Goal: Contribute content: Contribute content

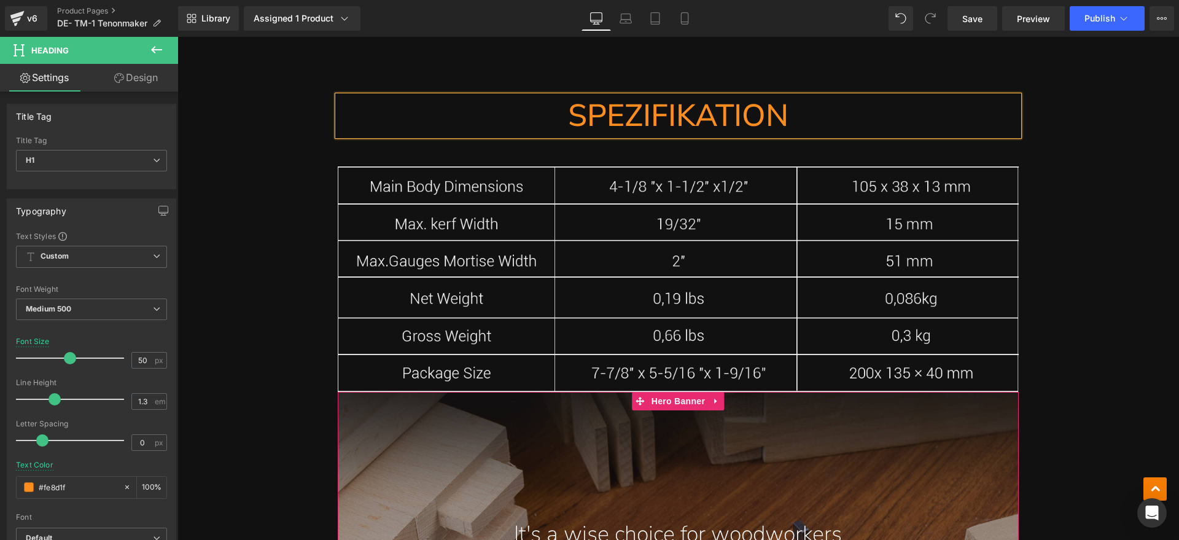
scroll to position [5220, 0]
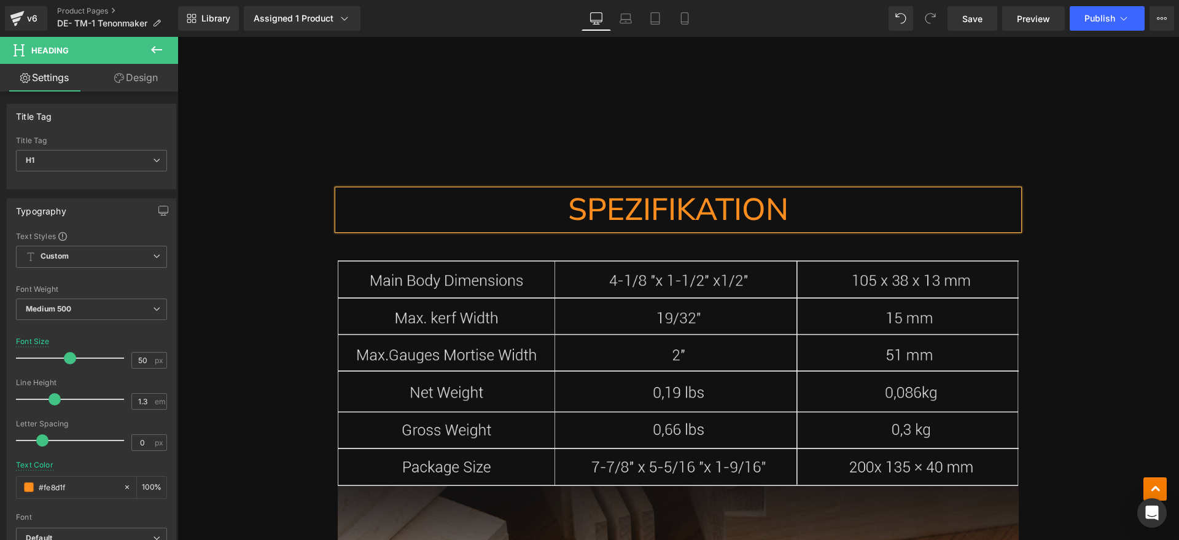
click at [602, 379] on img at bounding box center [678, 372] width 681 height 225
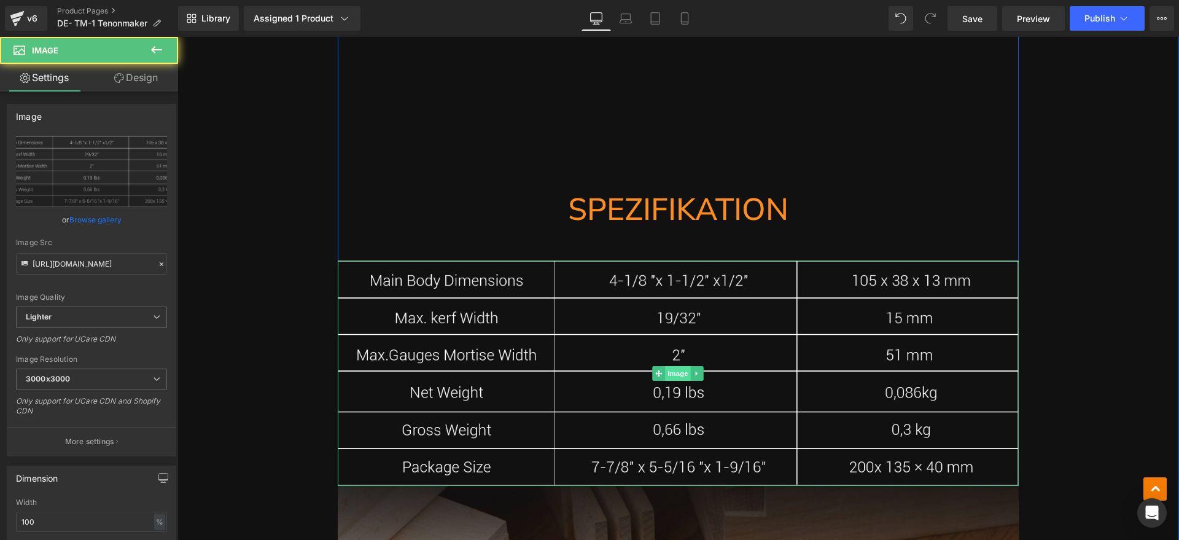
click at [677, 372] on span "Image" at bounding box center [679, 373] width 26 height 15
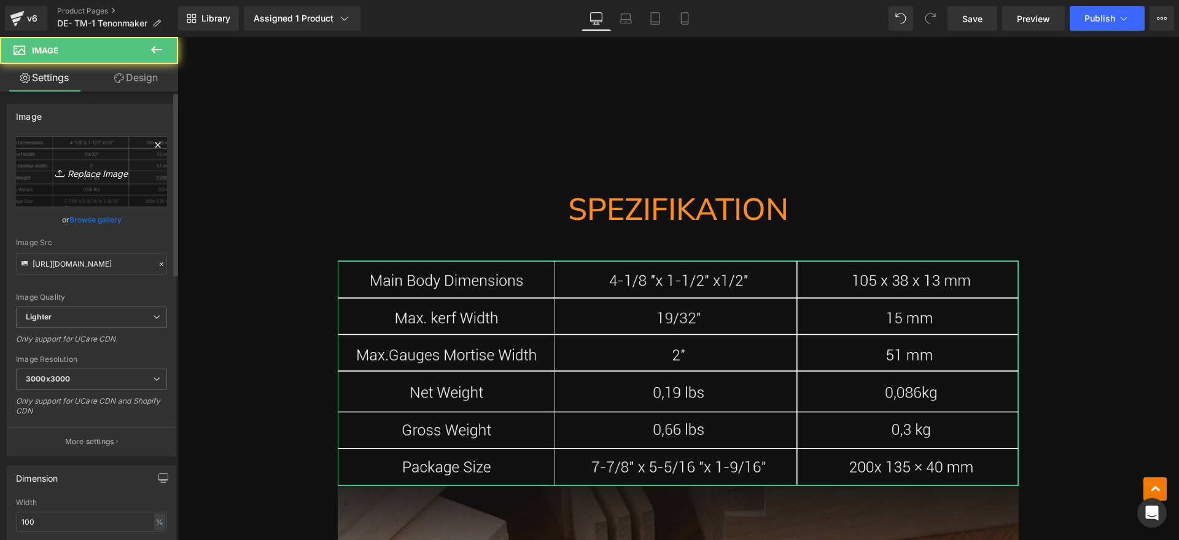
click at [80, 163] on link "Replace Image" at bounding box center [91, 171] width 151 height 71
type input "C:\fakepath\TM1.webp"
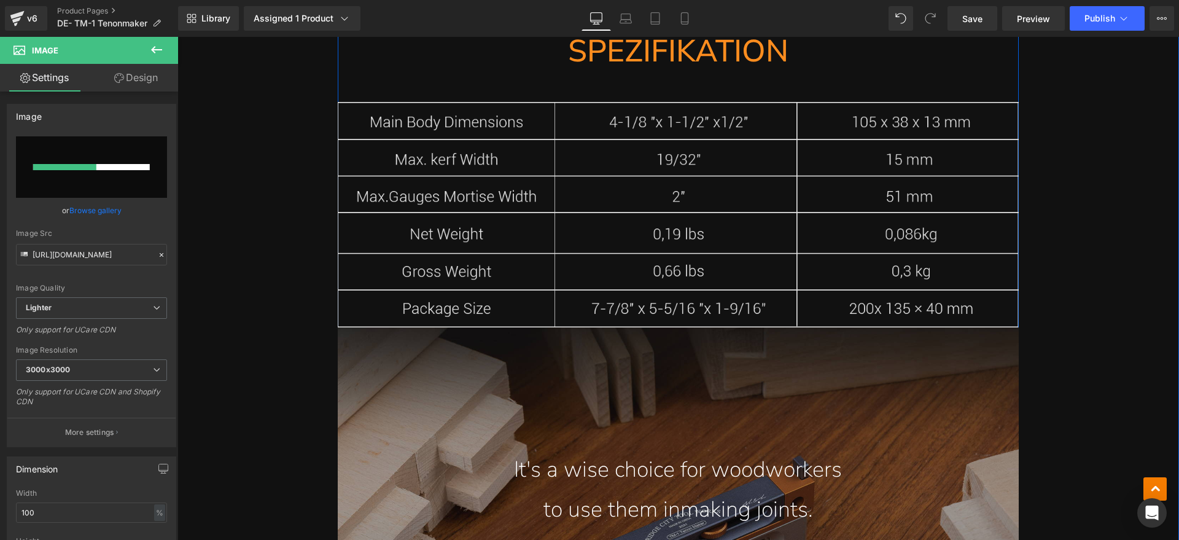
scroll to position [5450, 0]
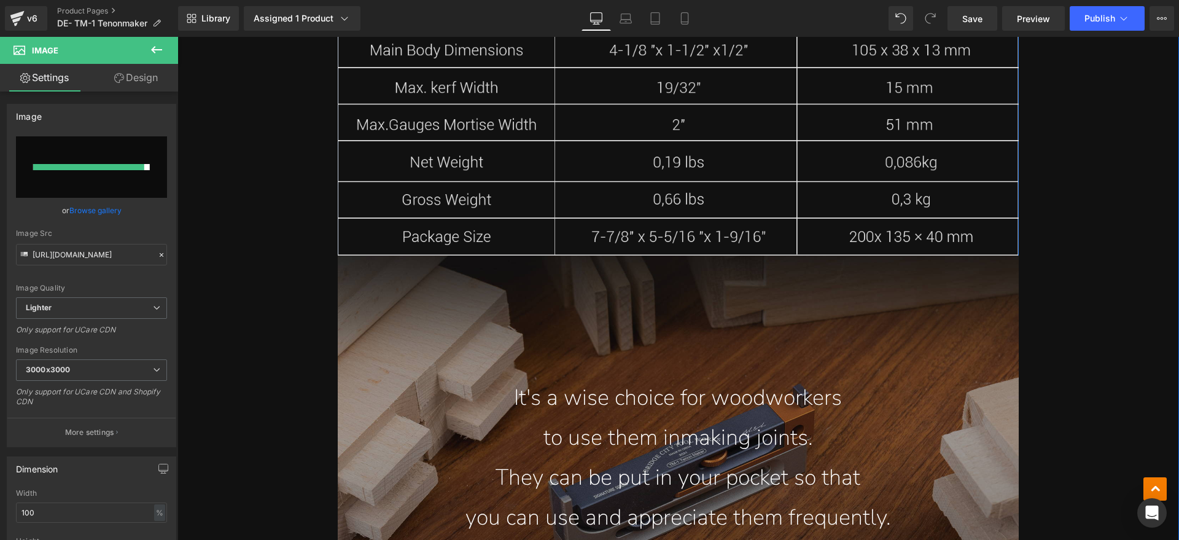
type input "[URL][DOMAIN_NAME]"
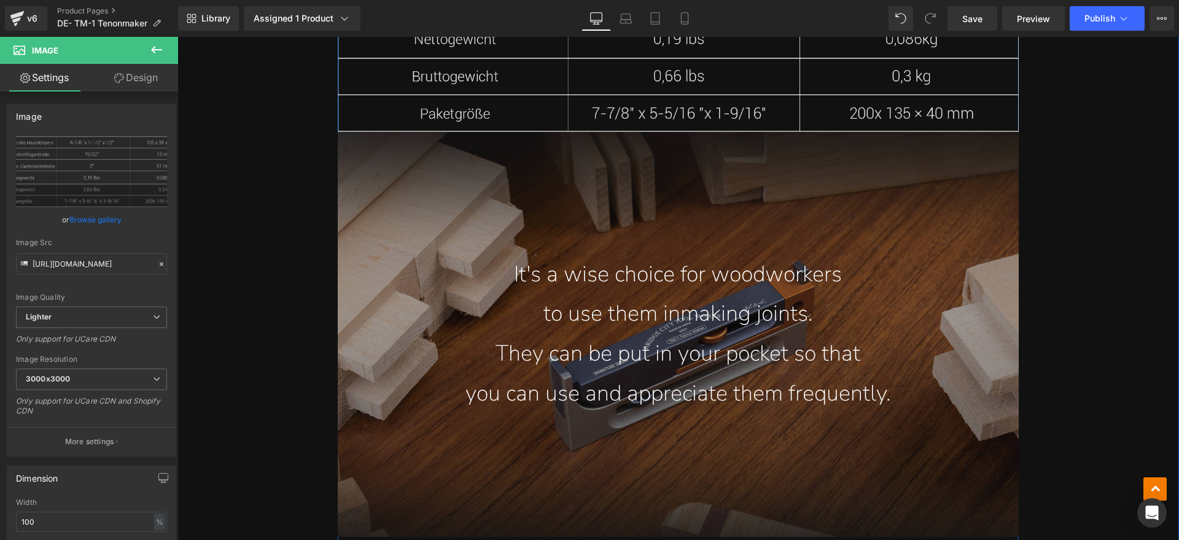
scroll to position [5604, 0]
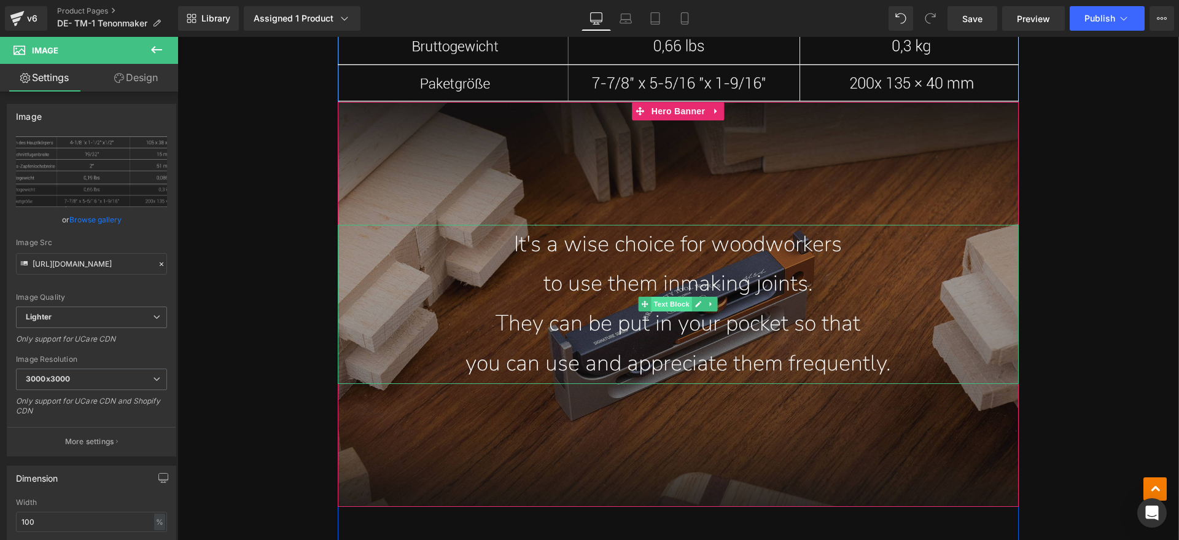
click at [674, 305] on span "Text Block" at bounding box center [672, 304] width 41 height 15
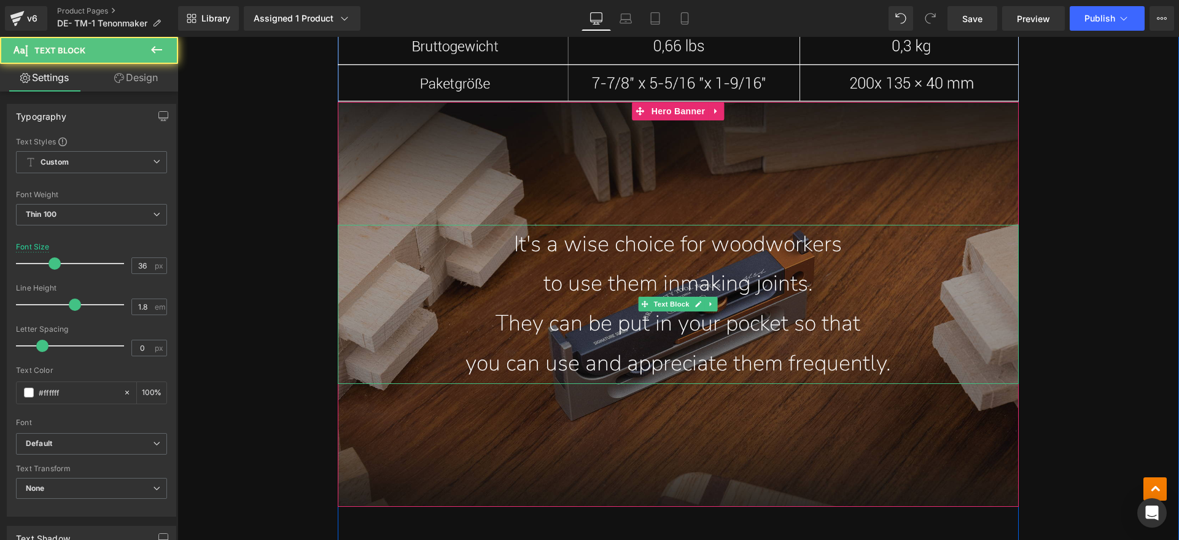
click at [714, 325] on p "They can be put in your pocket so that" at bounding box center [678, 324] width 681 height 40
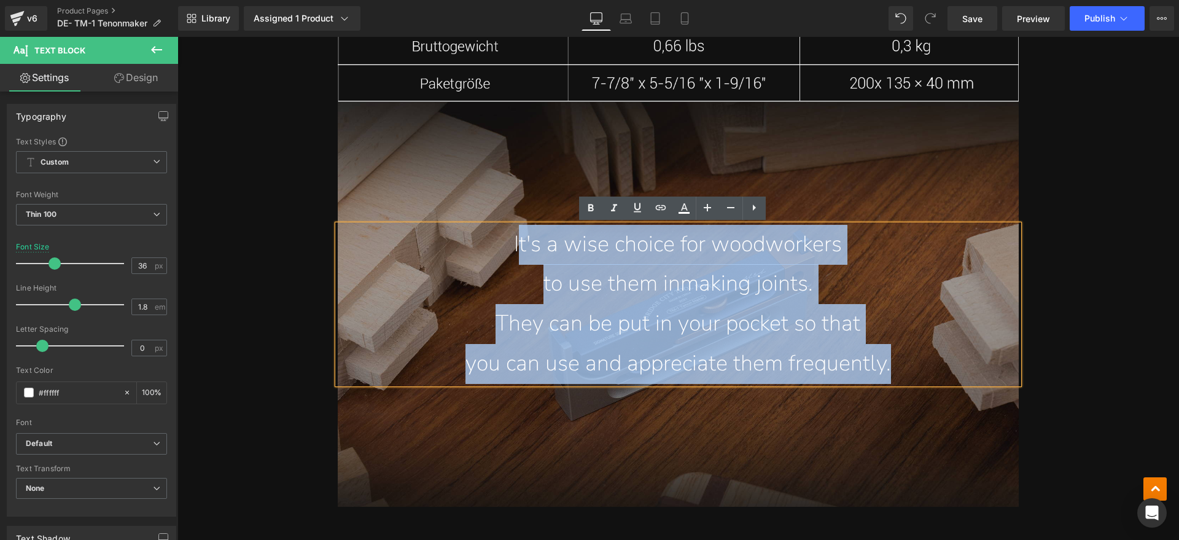
drag, startPoint x: 911, startPoint y: 358, endPoint x: 508, endPoint y: 251, distance: 416.4
click at [508, 251] on div "It's a wise choice for woodworkers to use them in making joints. They can be pu…" at bounding box center [678, 304] width 681 height 159
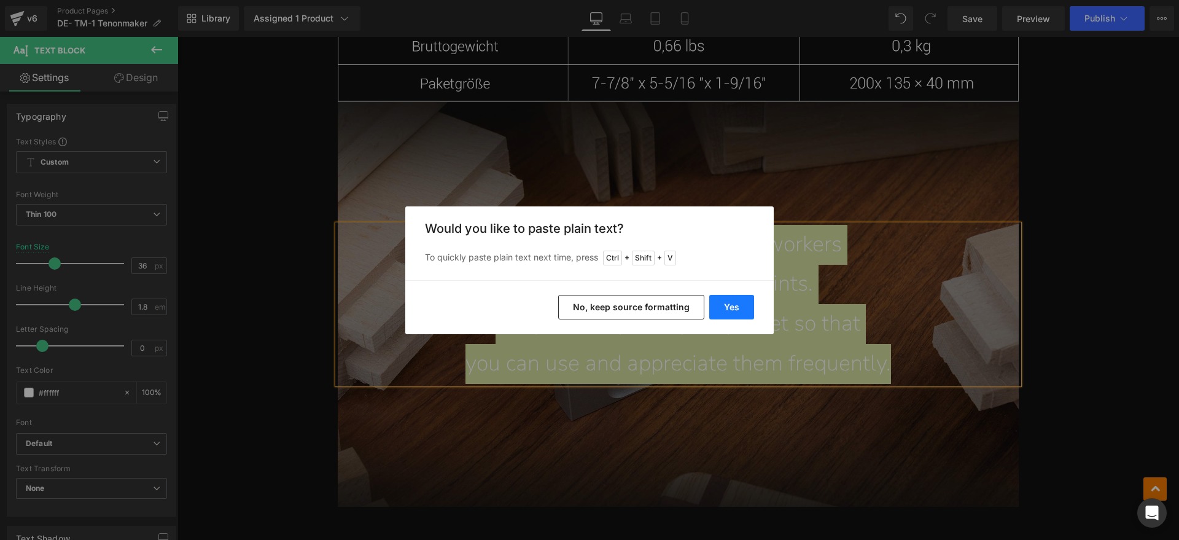
click at [731, 306] on button "Yes" at bounding box center [731, 307] width 45 height 25
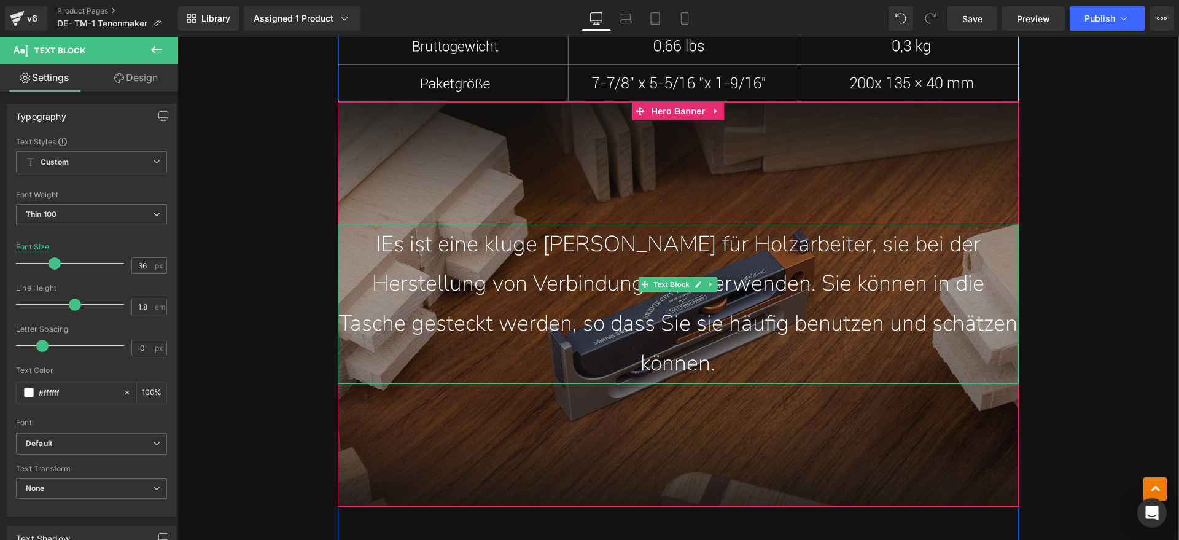
click at [356, 244] on p "IEs ist eine kluge [PERSON_NAME] für Holzarbeiter, sie bei der Herstellung von …" at bounding box center [678, 304] width 681 height 159
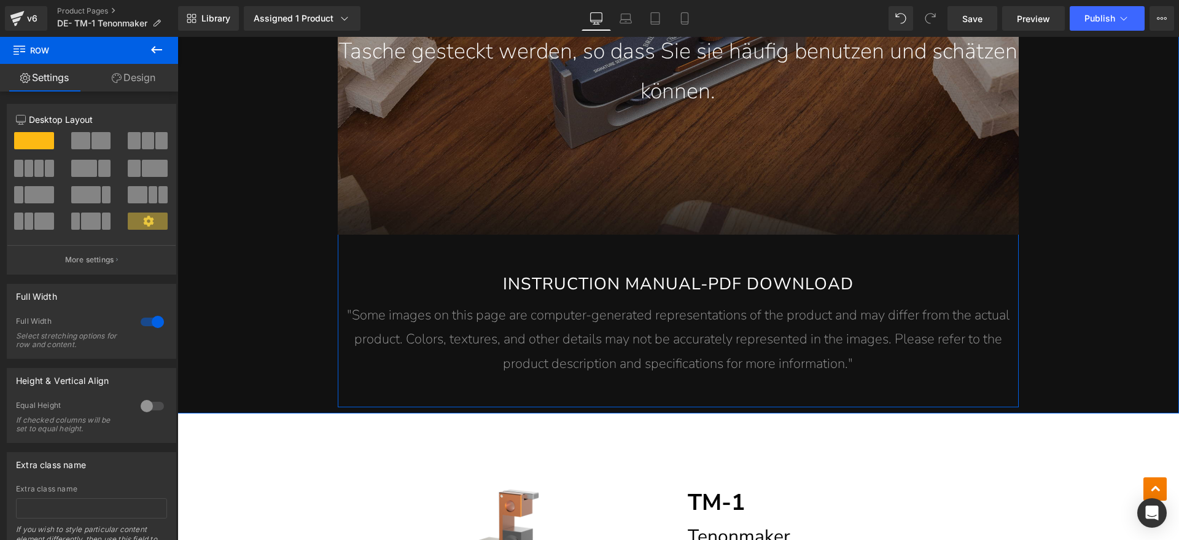
scroll to position [5911, 0]
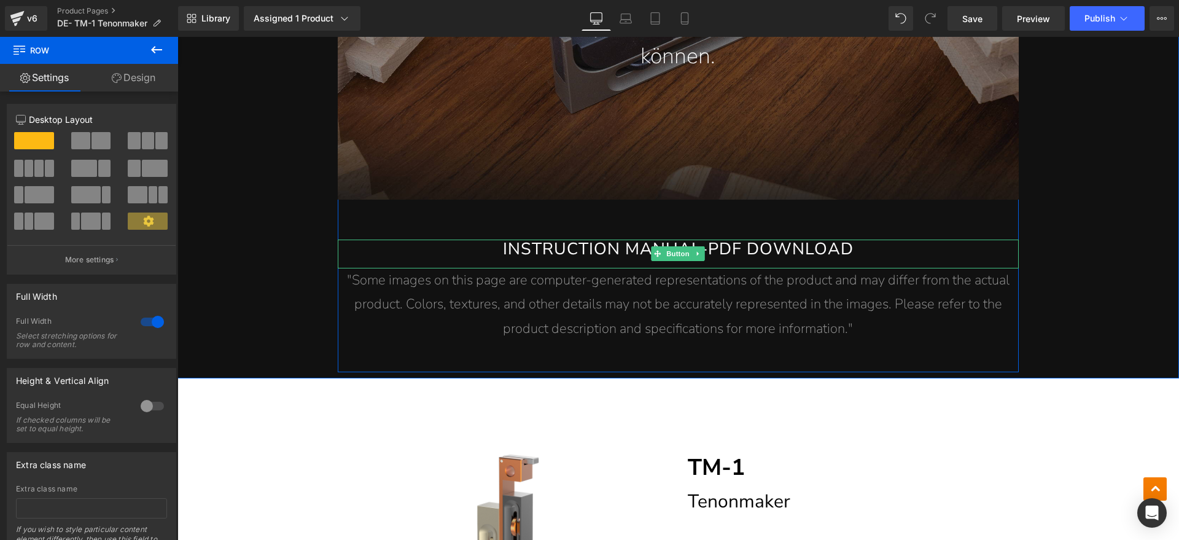
click at [755, 240] on link "INSTRUCTION MANUAL-PDF DOWNLOAD" at bounding box center [678, 254] width 681 height 29
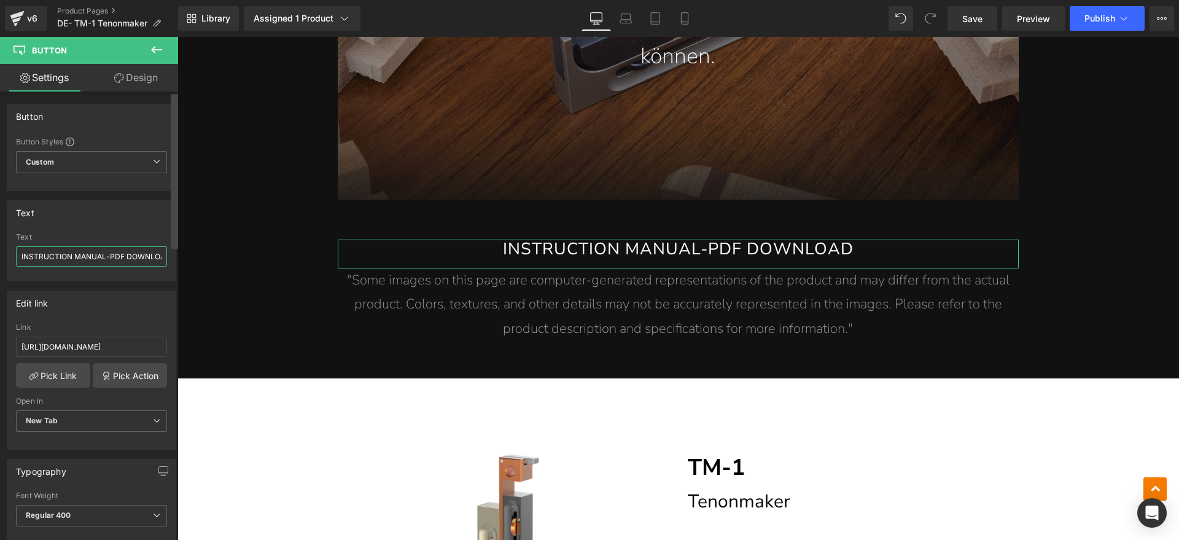
scroll to position [0, 13]
drag, startPoint x: 196, startPoint y: 292, endPoint x: 189, endPoint y: 255, distance: 37.0
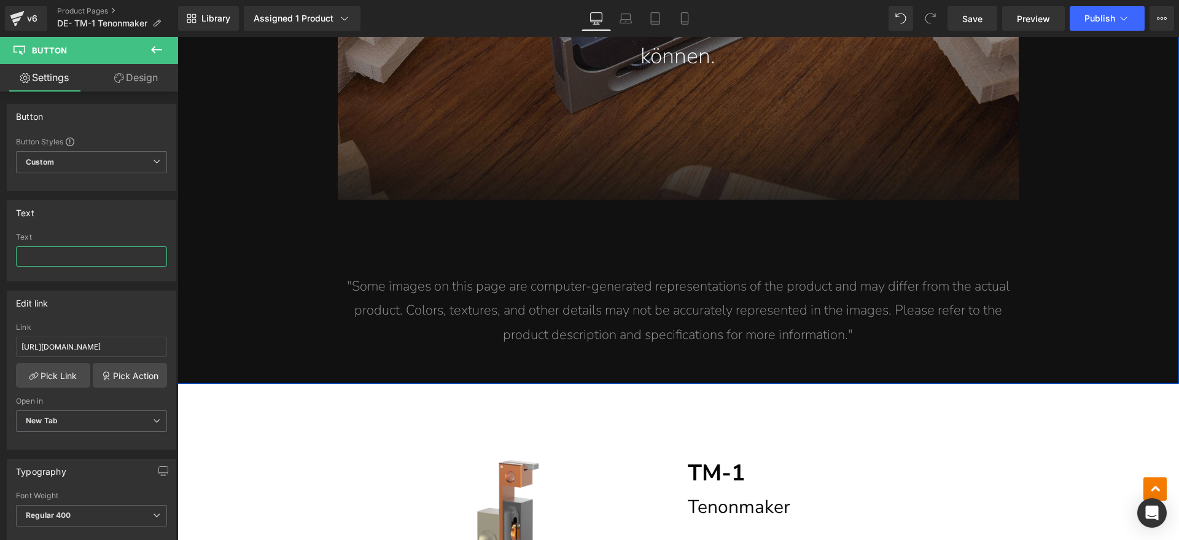
scroll to position [0, 0]
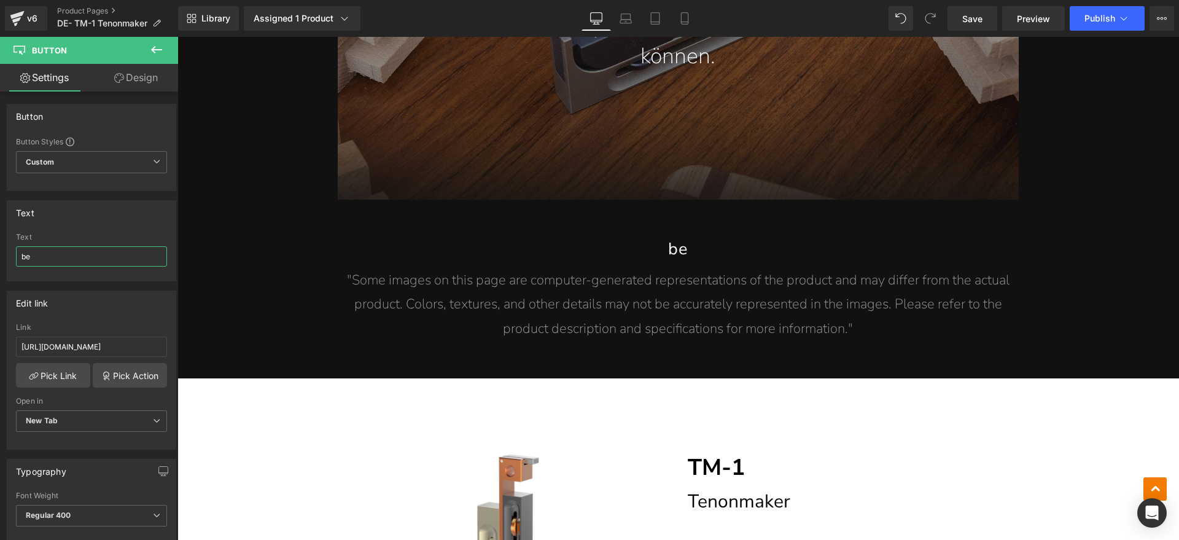
type input "b"
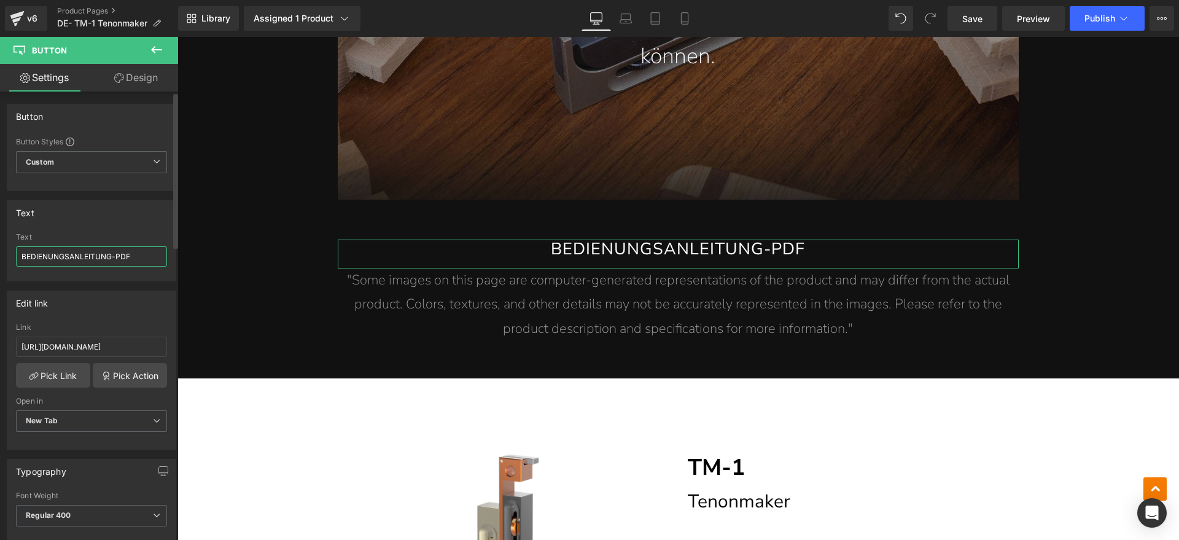
click at [134, 252] on input "BEDIENUNGSANLEITUNG-PDF" at bounding box center [91, 256] width 151 height 20
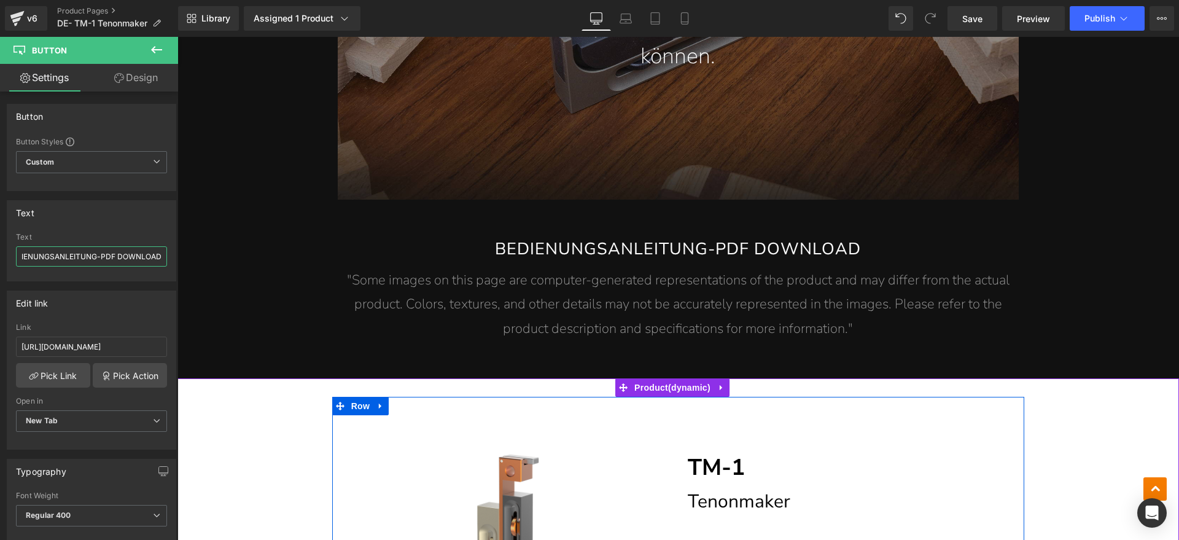
type input "BEDIENUNGSANLEITUNG-PDF DOWNLOAD"
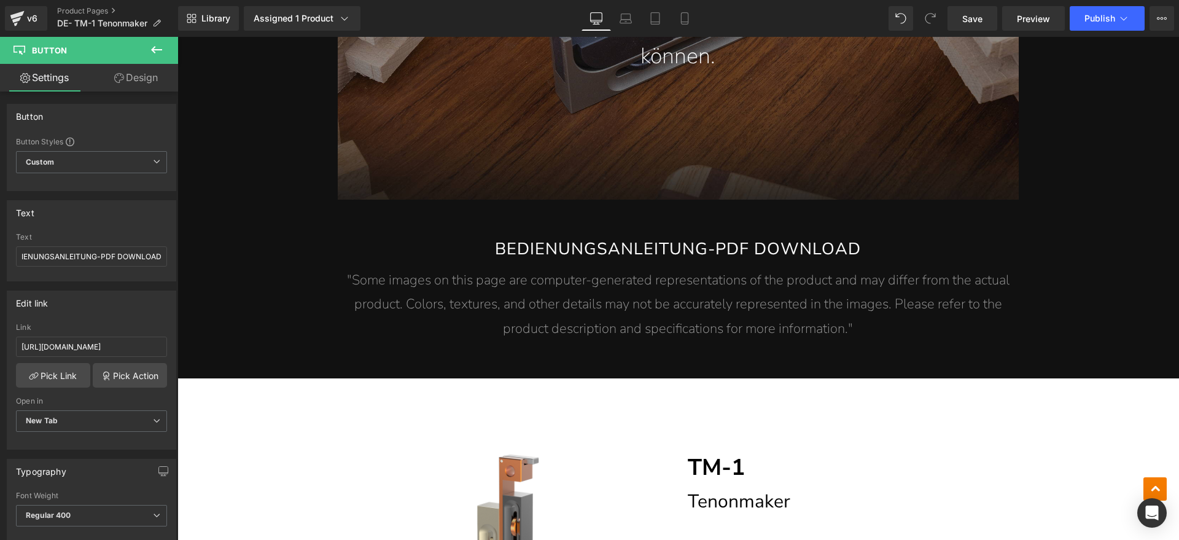
scroll to position [0, 0]
click at [680, 273] on span ""Some images on this page are computer-generated representations of the product…" at bounding box center [678, 304] width 663 height 67
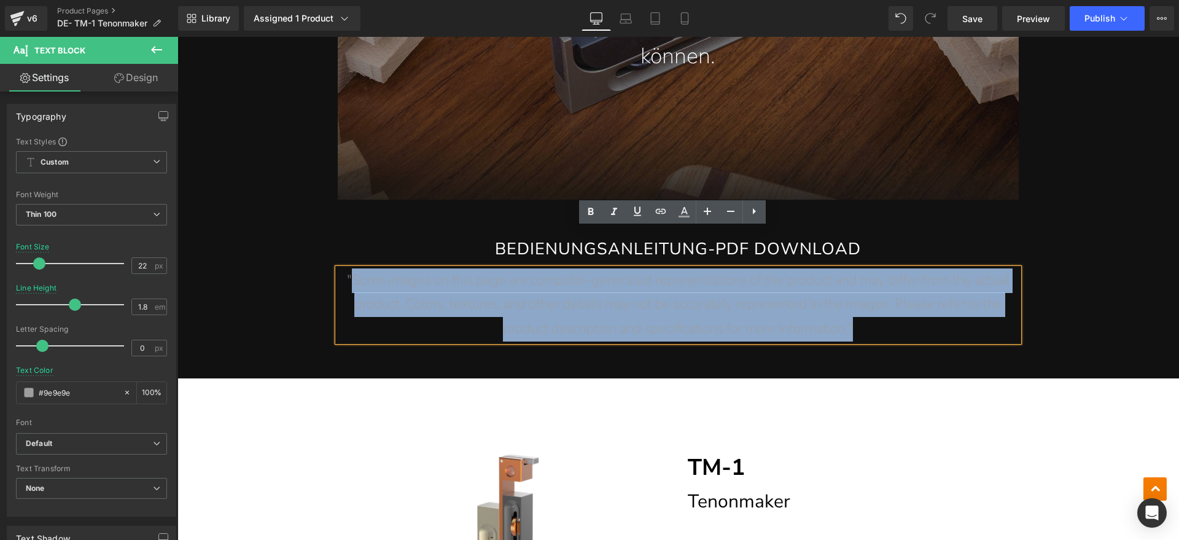
drag, startPoint x: 835, startPoint y: 281, endPoint x: 348, endPoint y: 235, distance: 489.7
click at [348, 268] on p ""Some images on this page are computer-generated representations of the product…" at bounding box center [678, 304] width 681 height 73
paste div
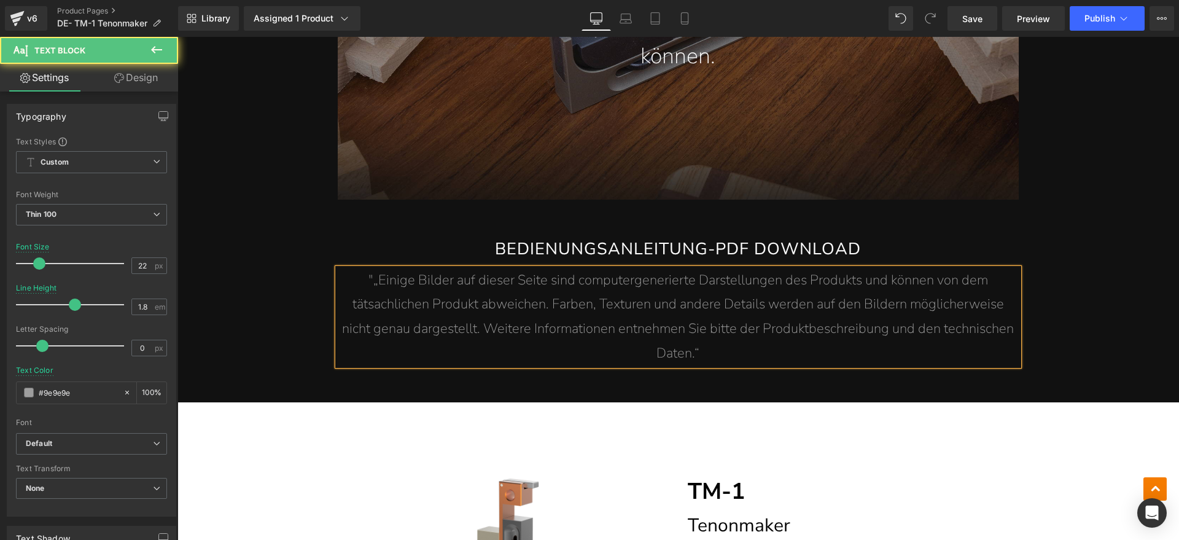
click at [371, 271] on span ""„Einige Bilder auf dieser Seite sind computergenerierte Darstellungen des Prod…" at bounding box center [678, 317] width 672 height 92
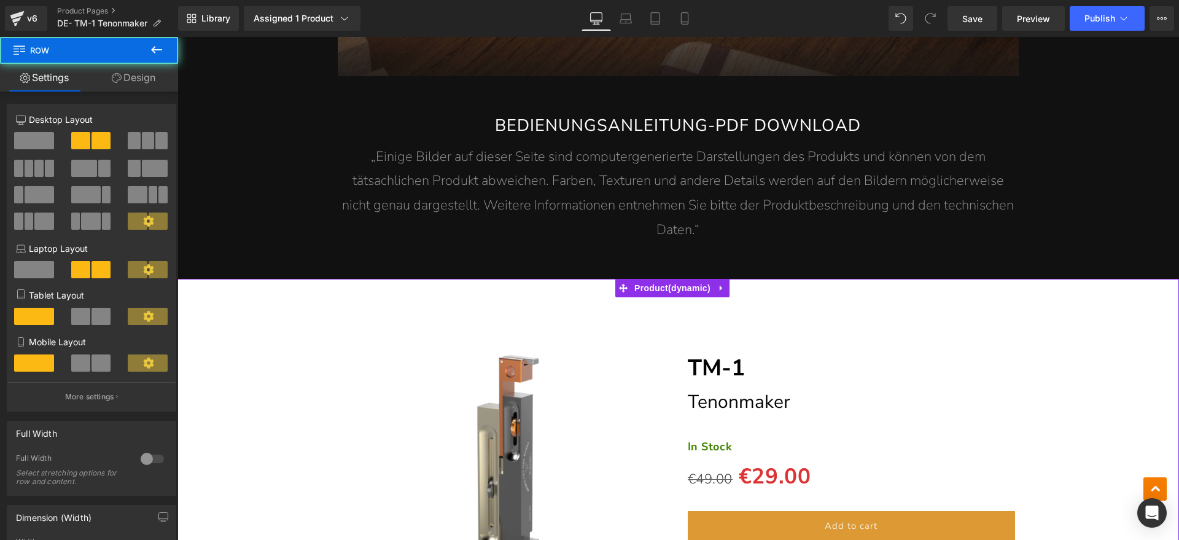
scroll to position [6064, 0]
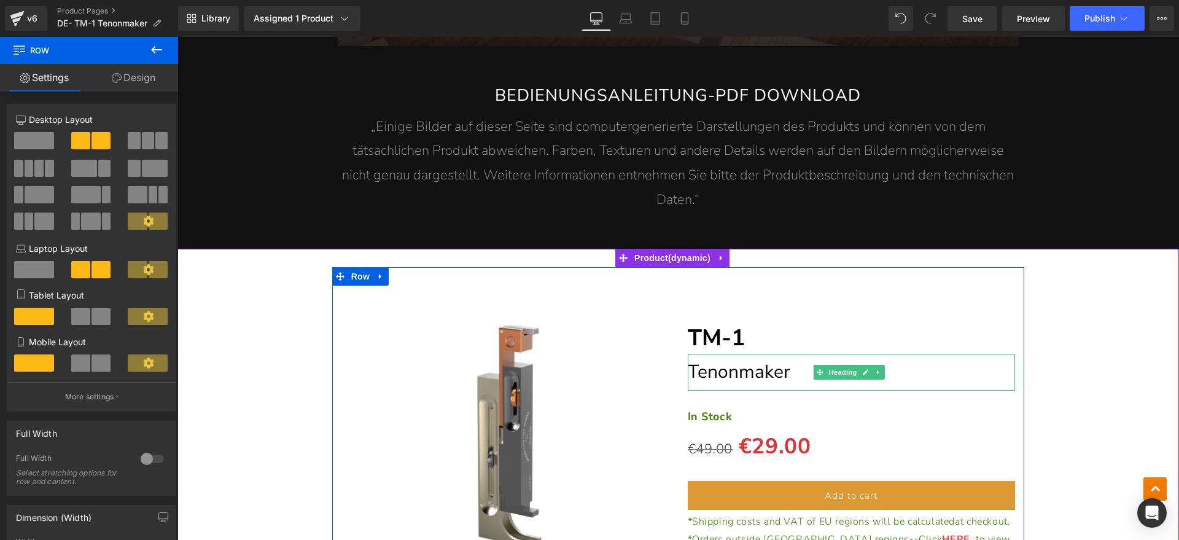
click at [775, 359] on span "Tenonmaker" at bounding box center [739, 371] width 103 height 25
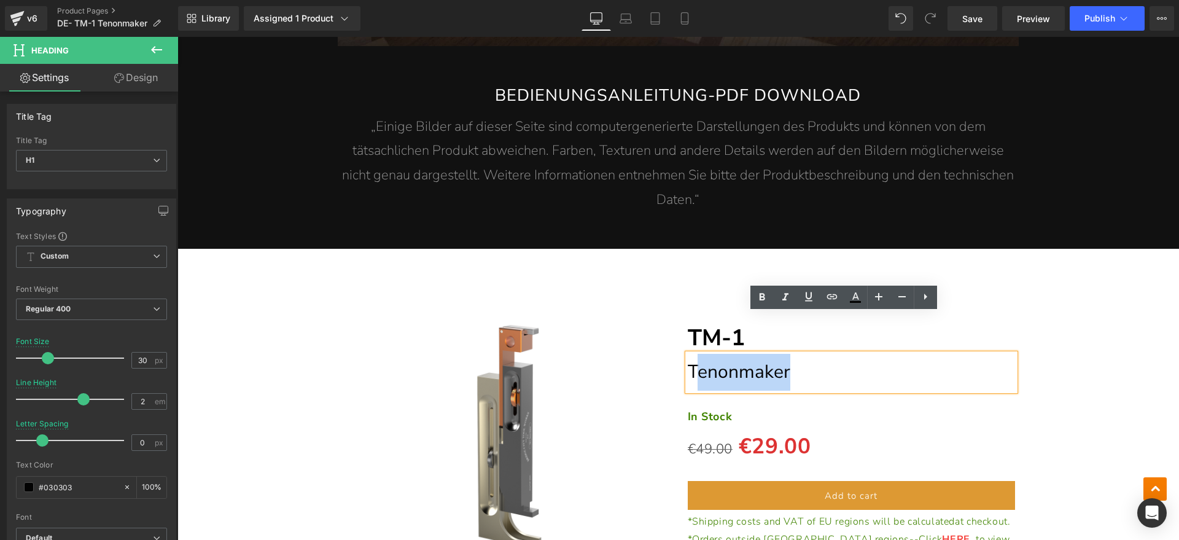
drag, startPoint x: 790, startPoint y: 331, endPoint x: 693, endPoint y: 332, distance: 97.6
click at [693, 354] on h1 "Tenonmaker" at bounding box center [852, 372] width 328 height 37
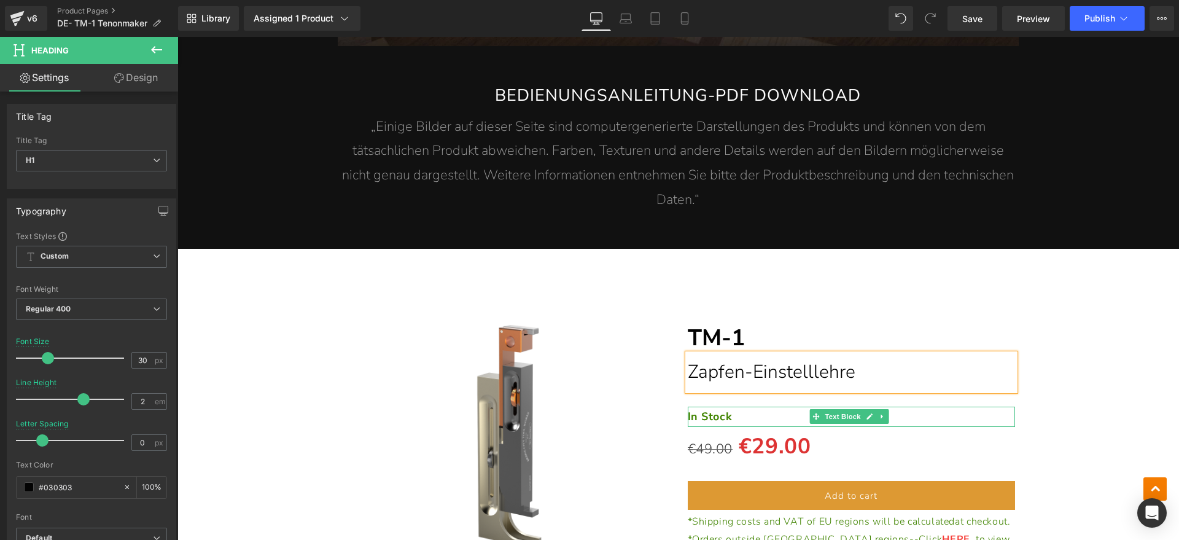
click at [730, 407] on p "In Stock" at bounding box center [852, 417] width 328 height 20
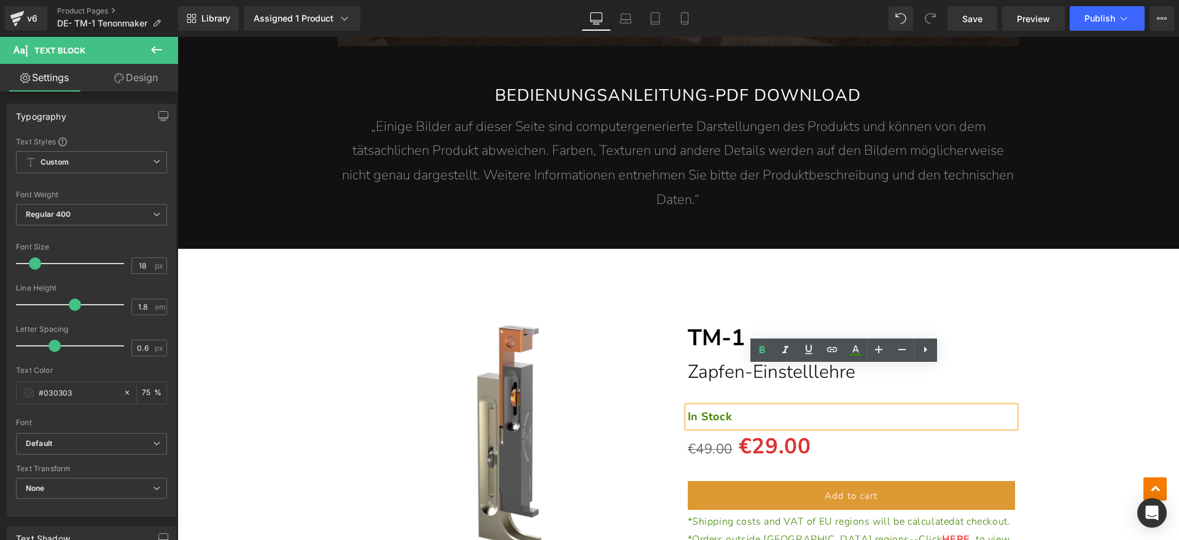
click at [734, 407] on p "In Stock" at bounding box center [852, 417] width 328 height 20
click at [737, 407] on p "In Stock" at bounding box center [852, 417] width 328 height 20
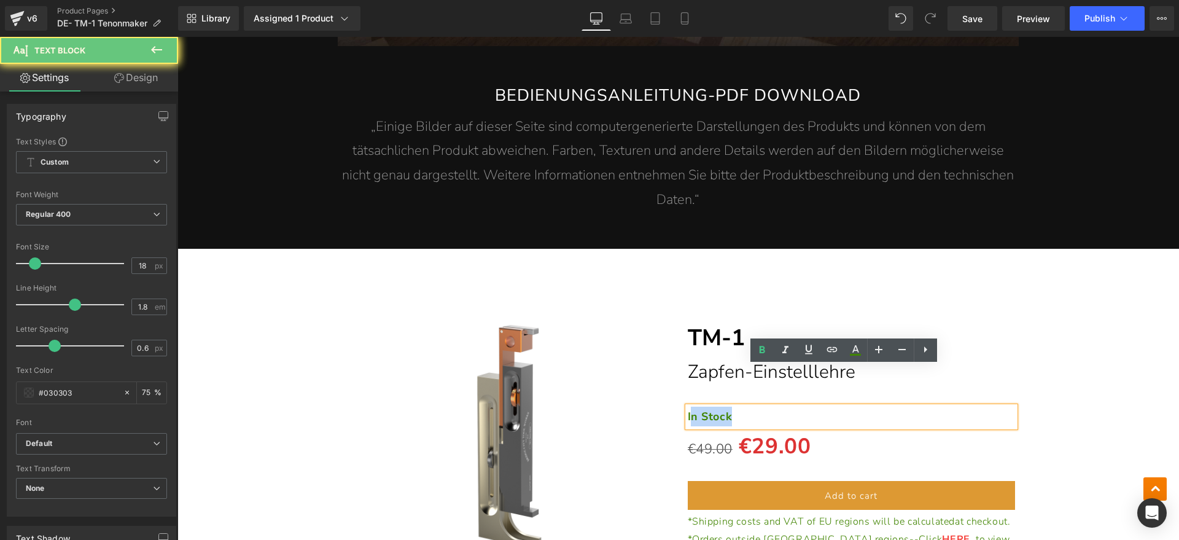
drag, startPoint x: 741, startPoint y: 376, endPoint x: 687, endPoint y: 376, distance: 54.0
click at [688, 407] on p "In Stock" at bounding box center [852, 417] width 328 height 20
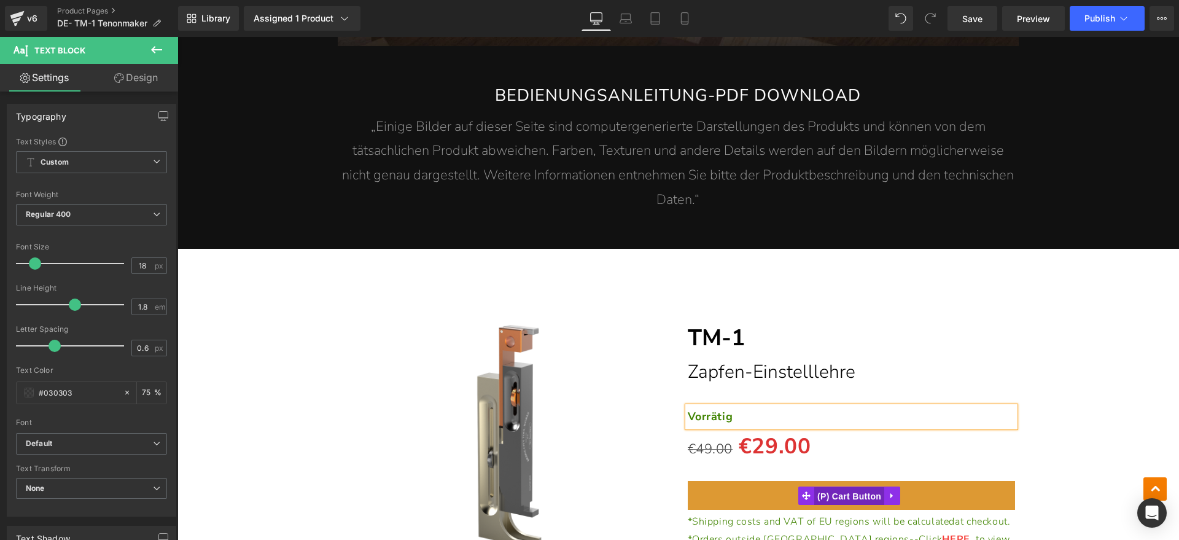
click at [839, 487] on span "(P) Cart Button" at bounding box center [849, 496] width 70 height 18
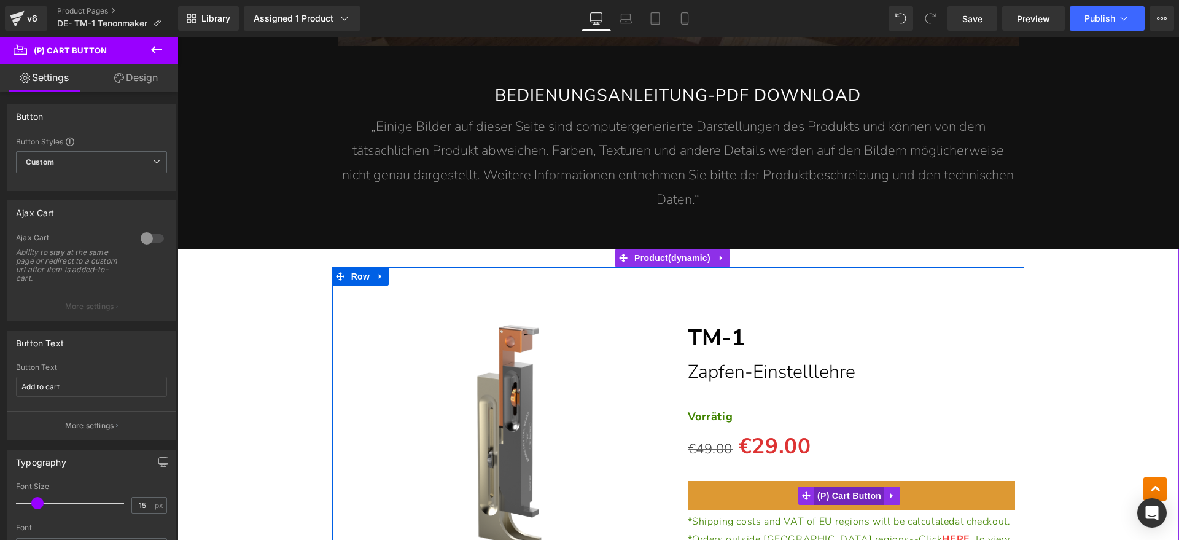
drag, startPoint x: 840, startPoint y: 453, endPoint x: 812, endPoint y: 453, distance: 27.6
click at [840, 486] on span "(P) Cart Button" at bounding box center [849, 495] width 70 height 18
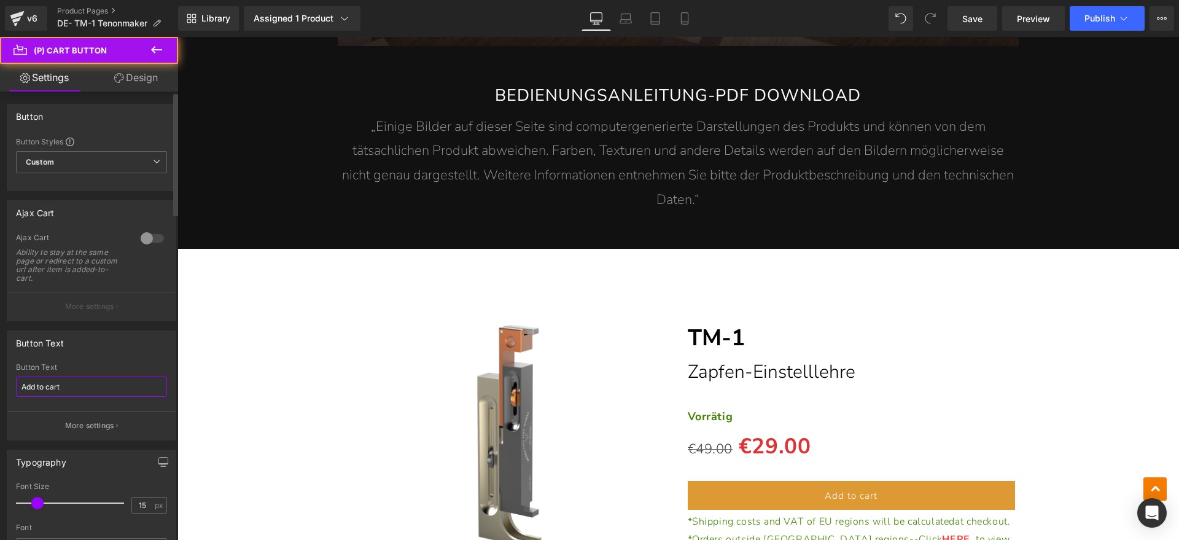
drag, startPoint x: 91, startPoint y: 386, endPoint x: 0, endPoint y: 383, distance: 90.9
click at [0, 383] on div "Button Text Add to cart Button Text Add to cart More settings" at bounding box center [92, 380] width 184 height 119
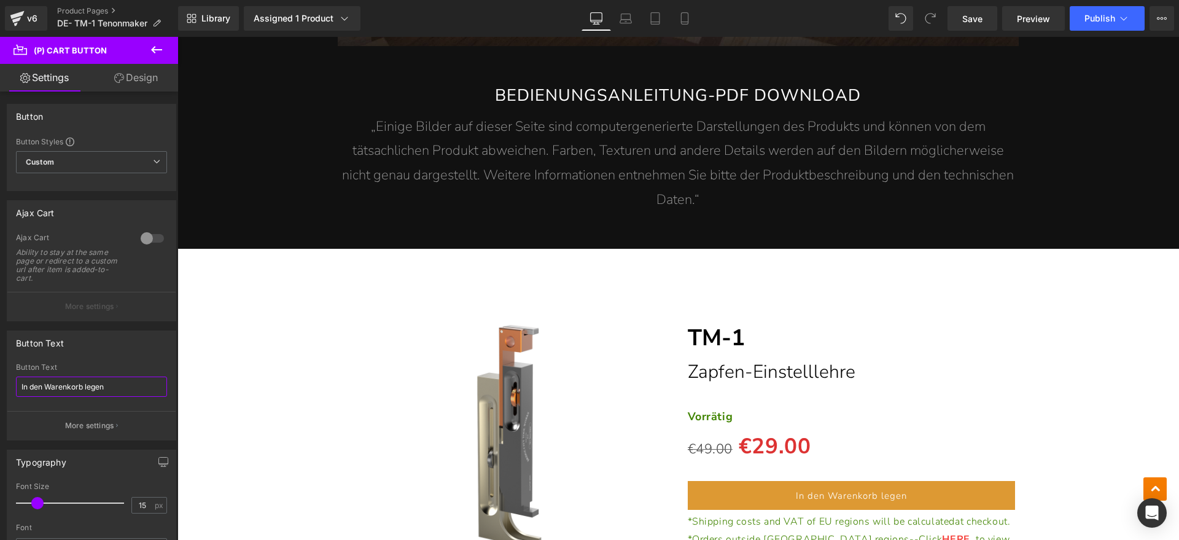
type input "In den Warenkorb legen"
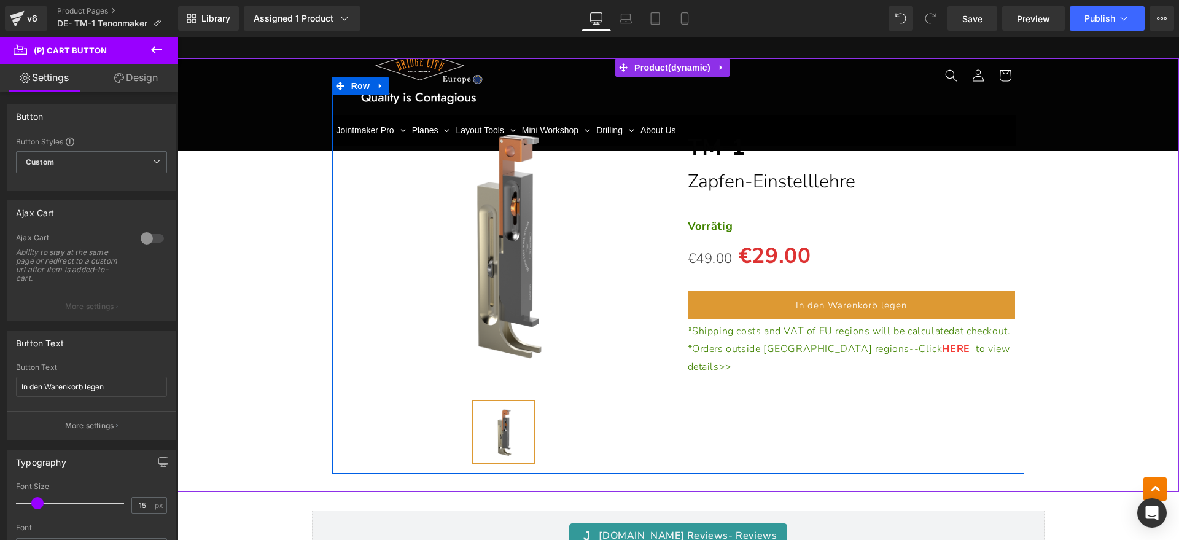
scroll to position [6218, 0]
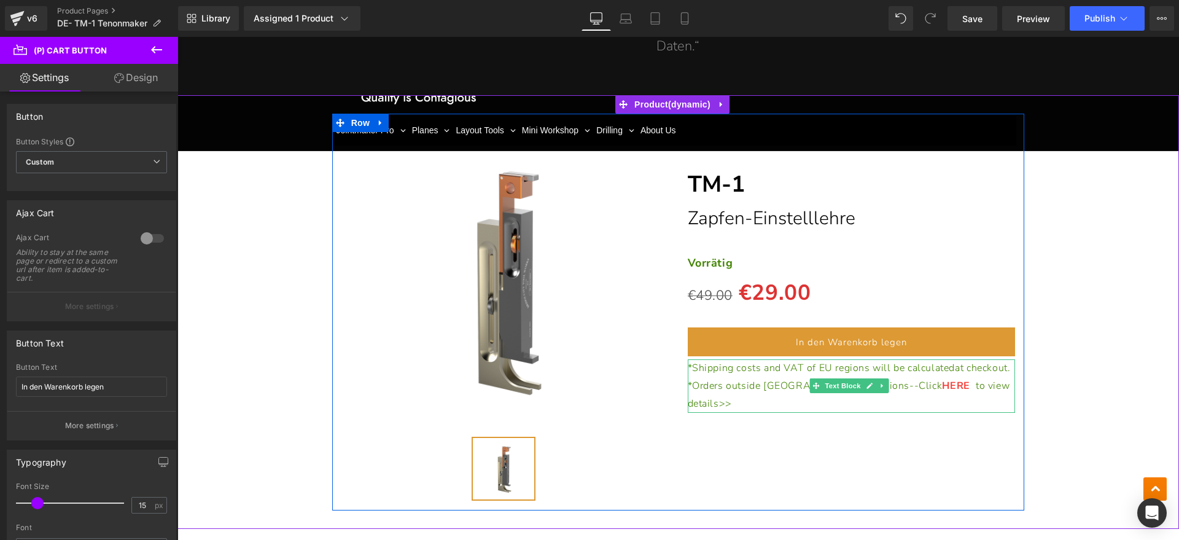
click at [731, 359] on p "*Shipping costs and VAT of EU regions will be calculated at checkout." at bounding box center [852, 368] width 328 height 18
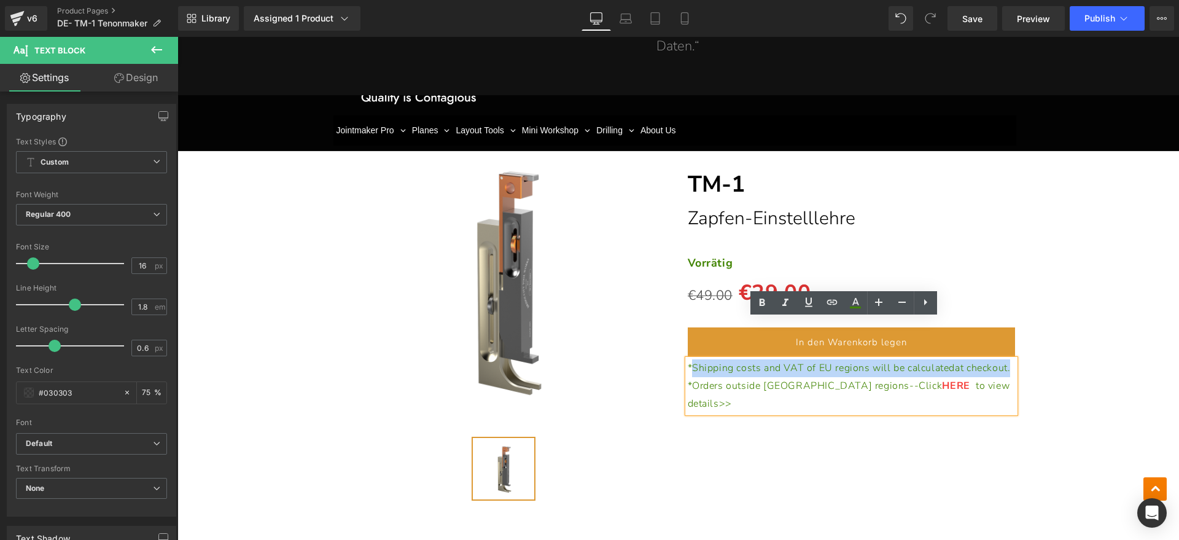
drag, startPoint x: 735, startPoint y: 345, endPoint x: 689, endPoint y: 329, distance: 48.7
click at [689, 359] on p "*Shipping costs and VAT of EU regions will be calculated at checkout." at bounding box center [852, 368] width 328 height 18
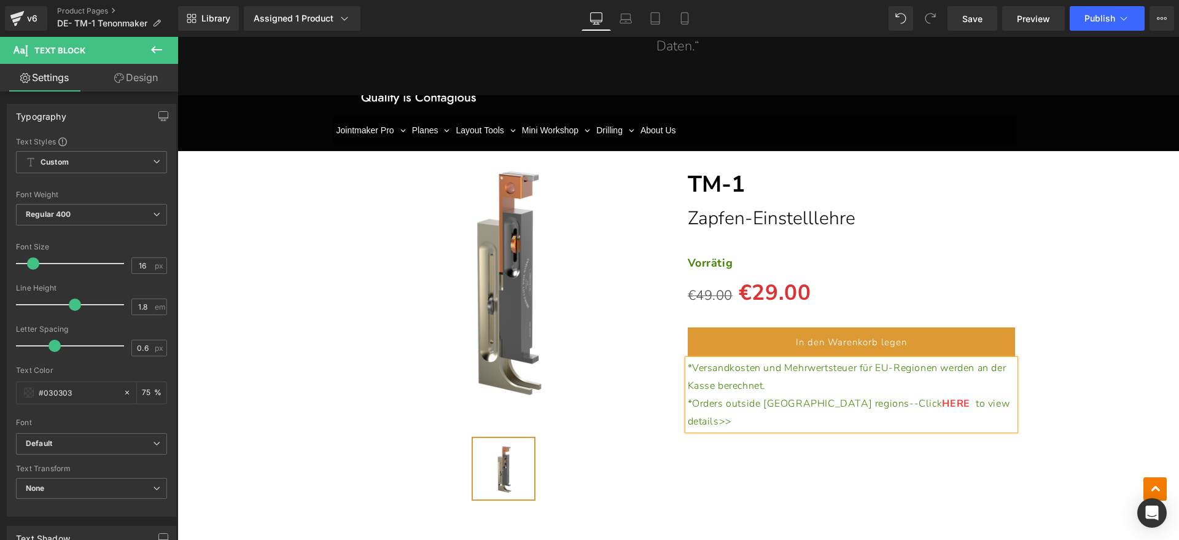
click at [975, 395] on p "*Orders outside [GEOGRAPHIC_DATA] regions--Click HERE to view details>>" at bounding box center [852, 413] width 328 height 36
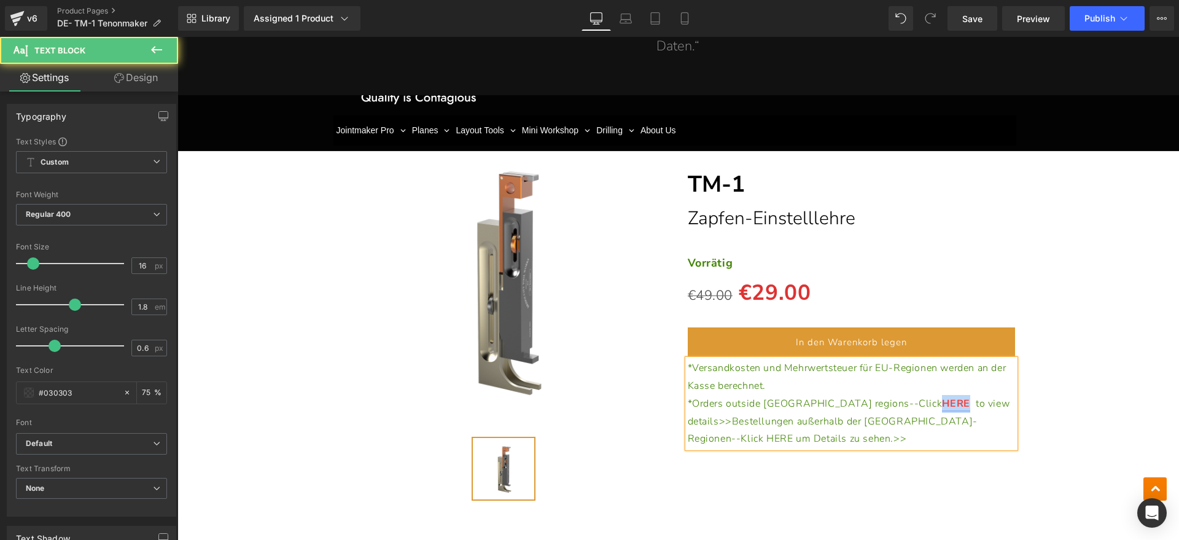
drag, startPoint x: 847, startPoint y: 362, endPoint x: 870, endPoint y: 362, distance: 22.7
click at [942, 397] on link "HERE" at bounding box center [956, 404] width 28 height 14
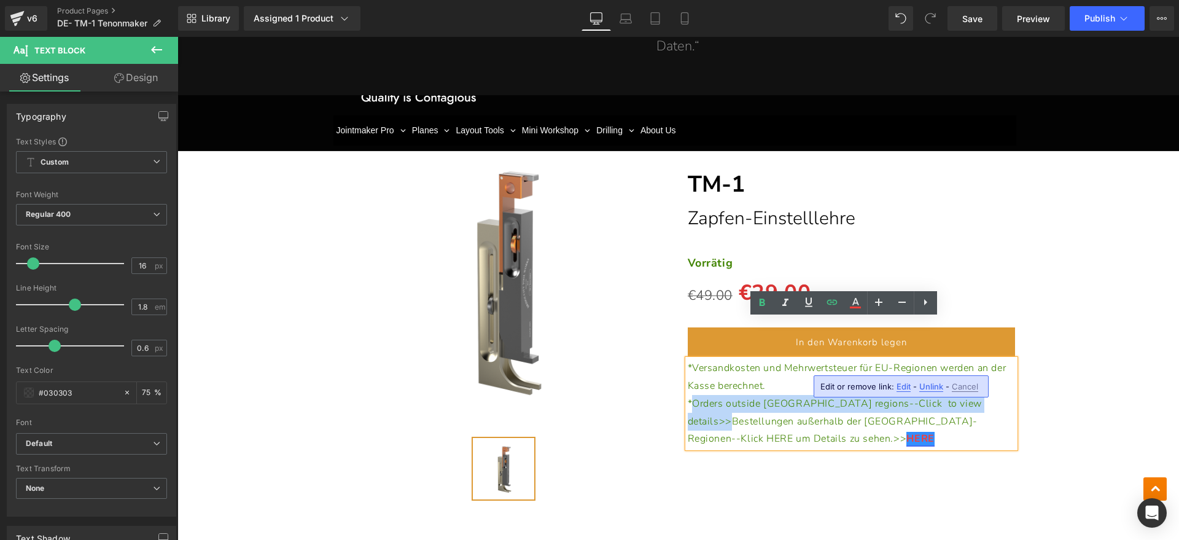
drag, startPoint x: 930, startPoint y: 360, endPoint x: 690, endPoint y: 365, distance: 240.2
click at [690, 395] on p "*Orders outside [GEOGRAPHIC_DATA] regions--Click to view details>>Bestellungen …" at bounding box center [852, 421] width 328 height 53
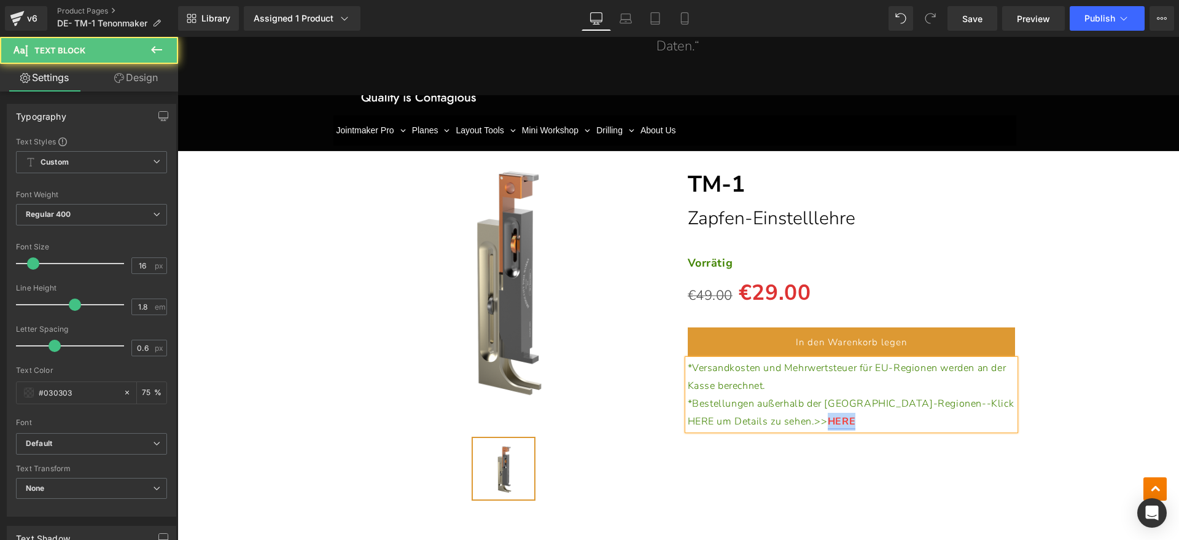
drag, startPoint x: 766, startPoint y: 381, endPoint x: 739, endPoint y: 381, distance: 27.0
click at [739, 395] on p "* Bestellungen außerhalb der [GEOGRAPHIC_DATA]-Regionen--Klick HERE um Details …" at bounding box center [852, 413] width 328 height 36
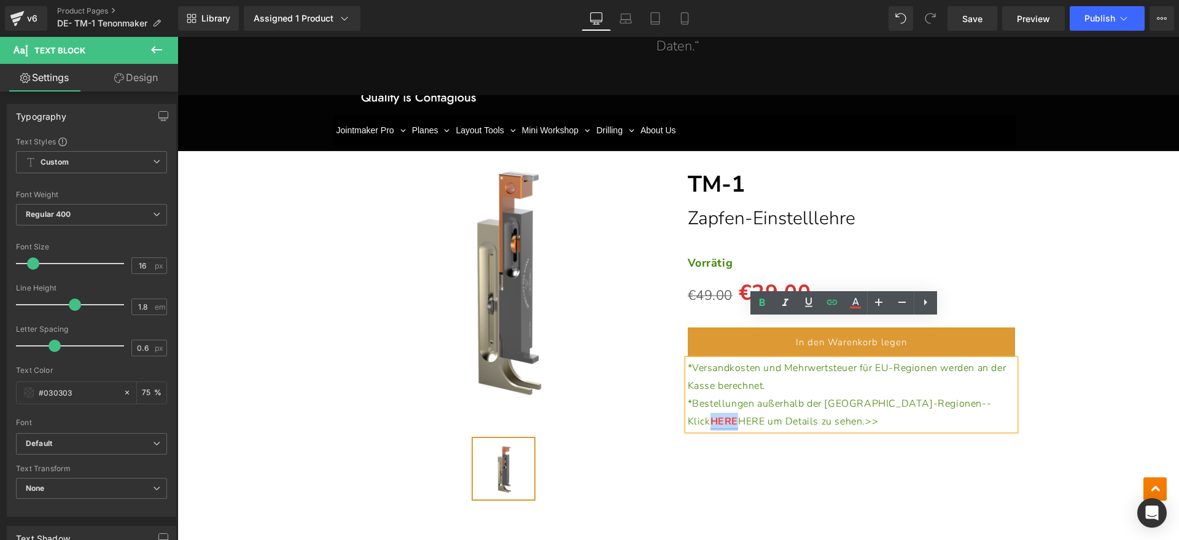
click at [878, 415] on span "HERE um Details zu sehen.>>" at bounding box center [808, 422] width 140 height 14
click at [854, 398] on div "(P) Image (P) Image List Separator TM-1 Heading Zapfen-Einstelllehre Heading Se…" at bounding box center [678, 312] width 693 height 396
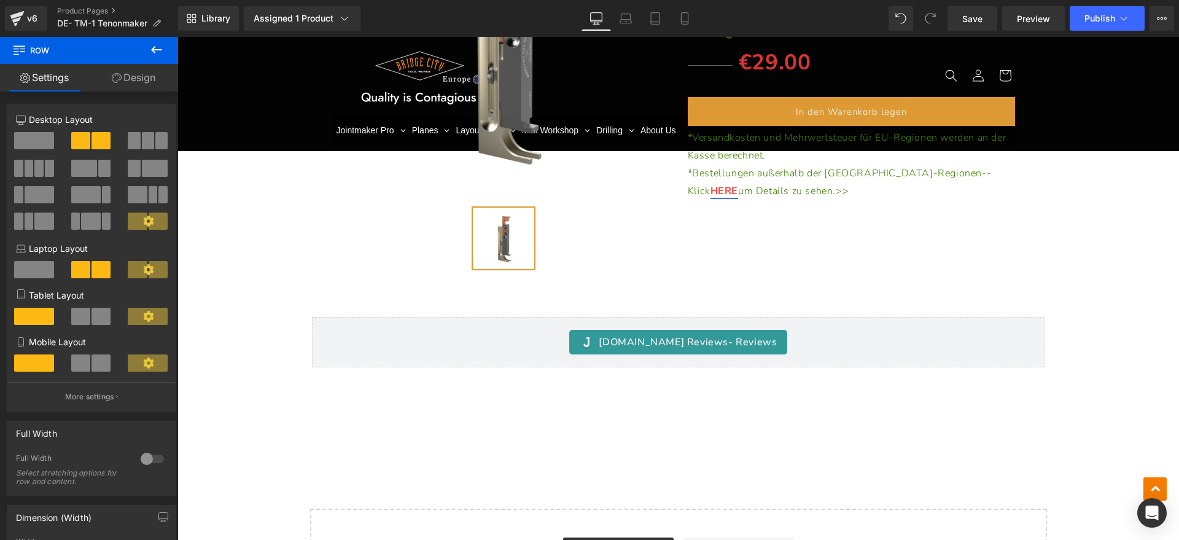
scroll to position [6141, 0]
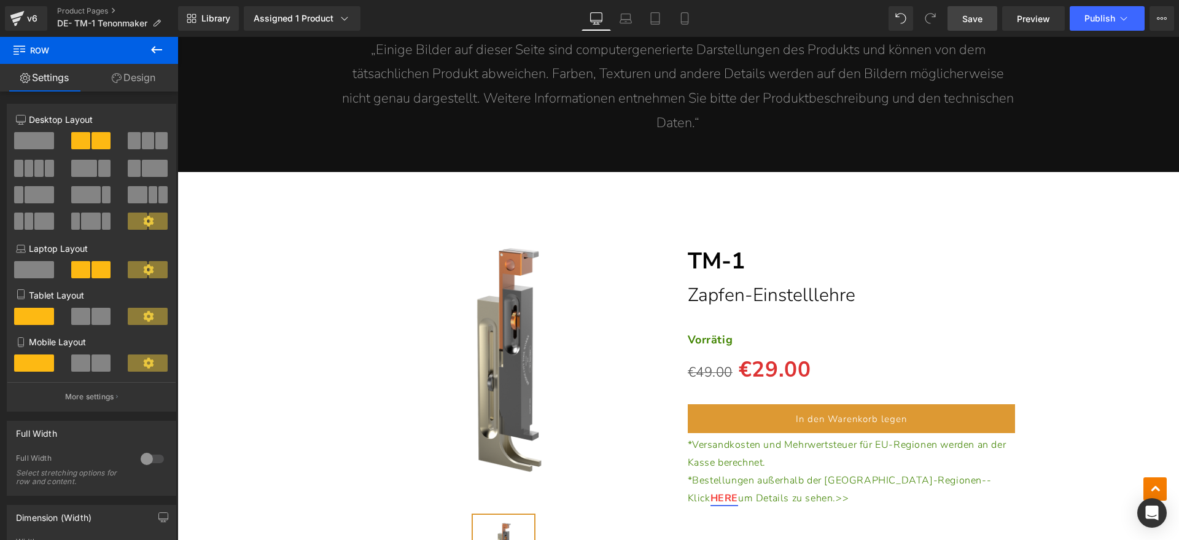
click at [968, 17] on span "Save" at bounding box center [972, 18] width 20 height 13
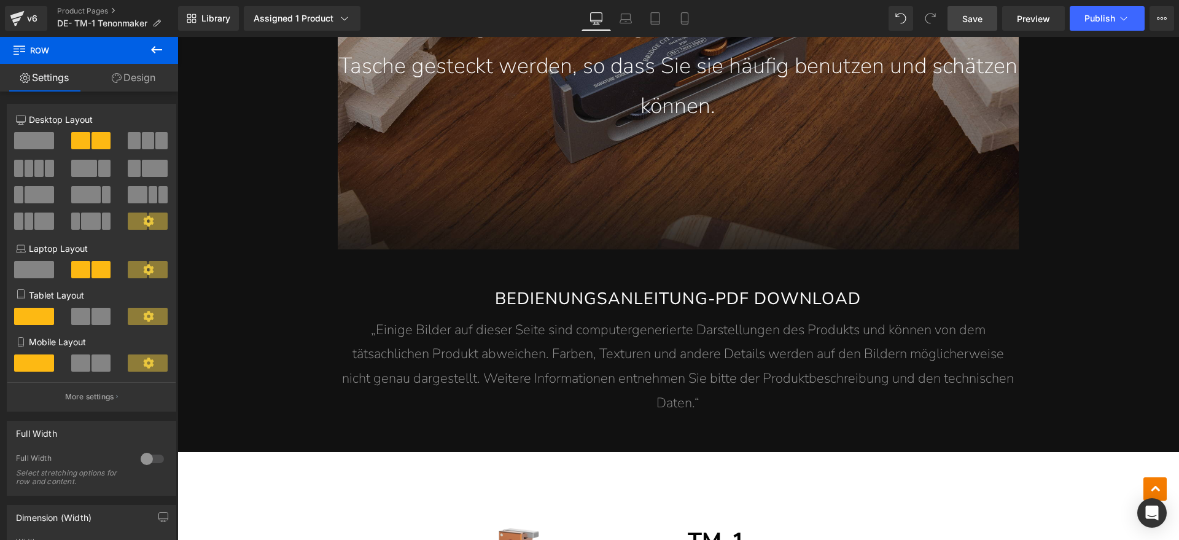
scroll to position [5834, 0]
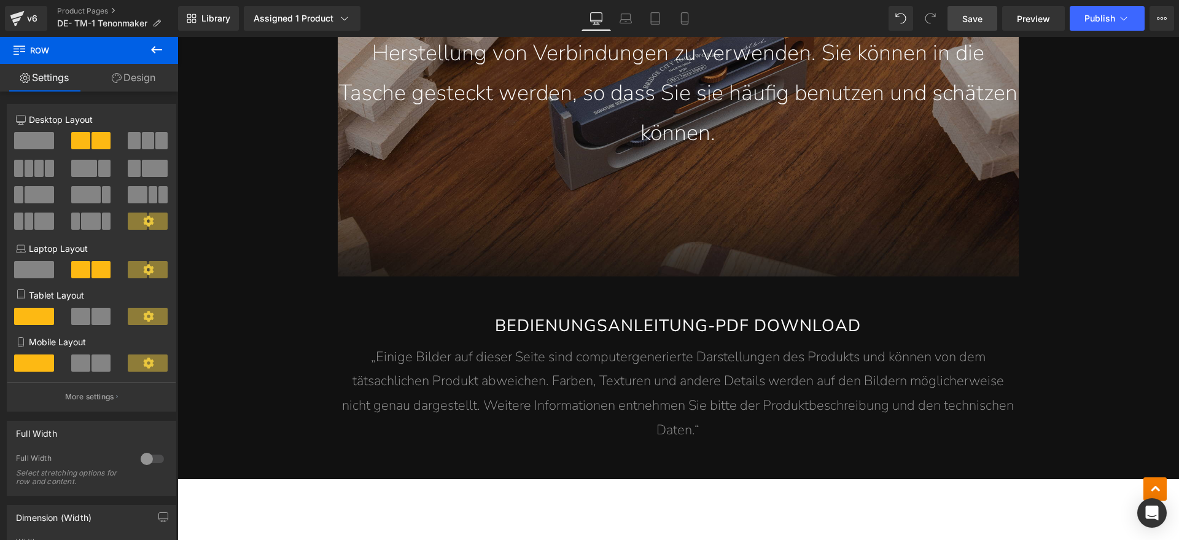
click at [974, 19] on span "Save" at bounding box center [972, 18] width 20 height 13
click at [1115, 20] on button "Publish" at bounding box center [1107, 18] width 75 height 25
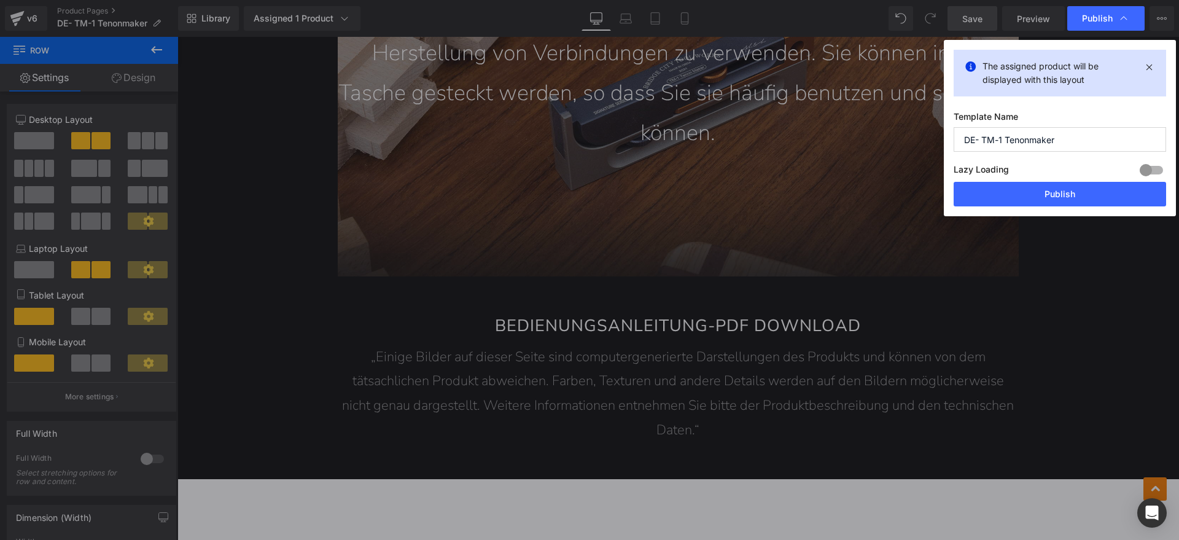
click at [992, 208] on div "The assigned product will be displayed with this layout Template Name DE- TM-1 …" at bounding box center [1060, 128] width 232 height 176
click at [986, 200] on button "Publish" at bounding box center [1060, 194] width 212 height 25
